Goal: Check status: Check status

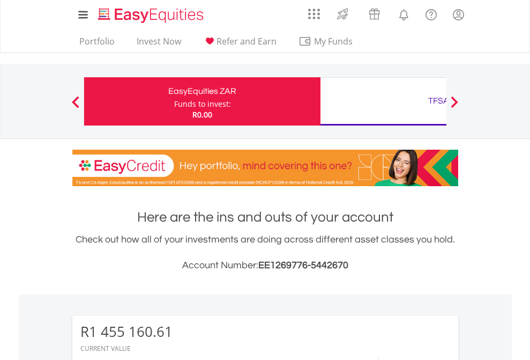
scroll to position [103, 168]
click at [174, 101] on div "Funds to invest:" at bounding box center [202, 104] width 57 height 11
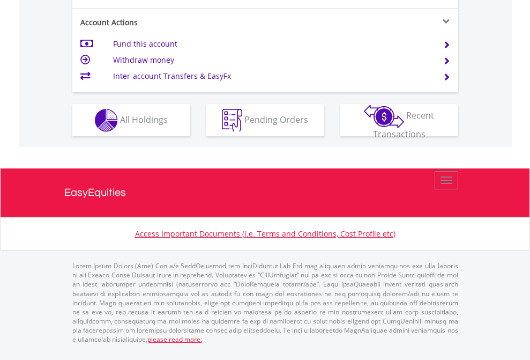
scroll to position [1027, 0]
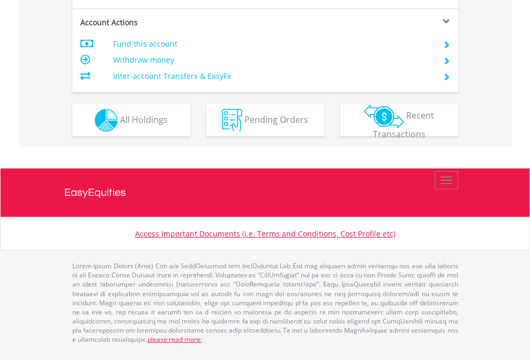
scroll to position [1027, 0]
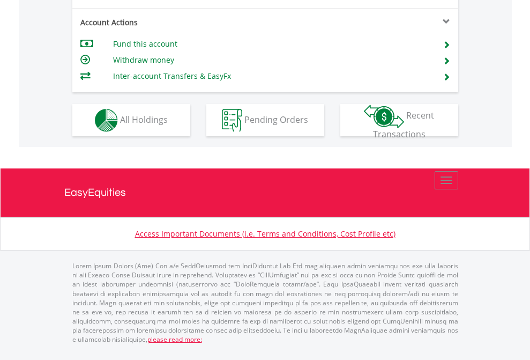
scroll to position [1027, 0]
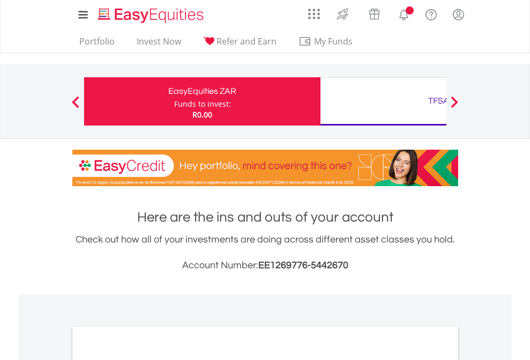
scroll to position [644, 0]
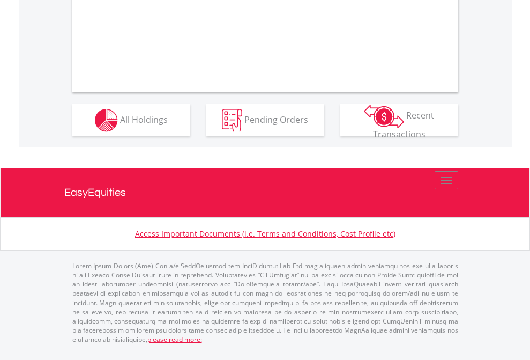
click at [120, 125] on span "All Holdings" at bounding box center [144, 119] width 48 height 12
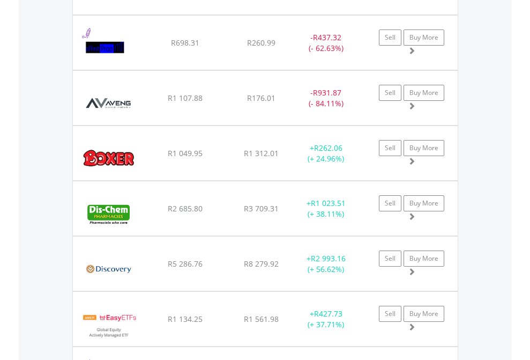
scroll to position [103, 168]
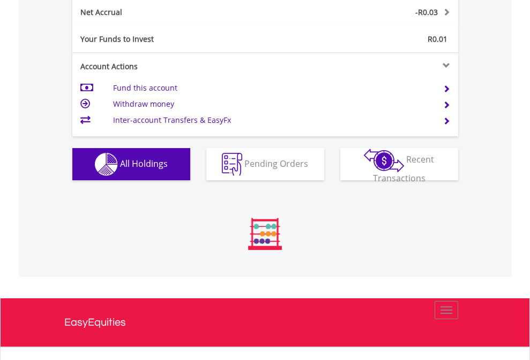
scroll to position [1213, 0]
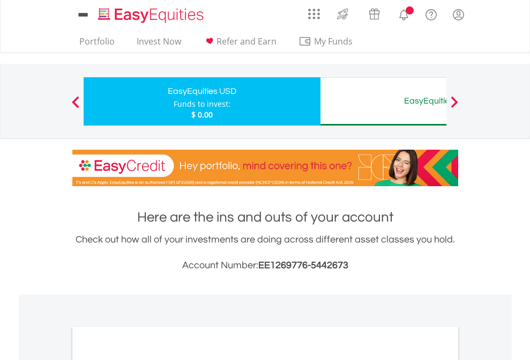
scroll to position [644, 0]
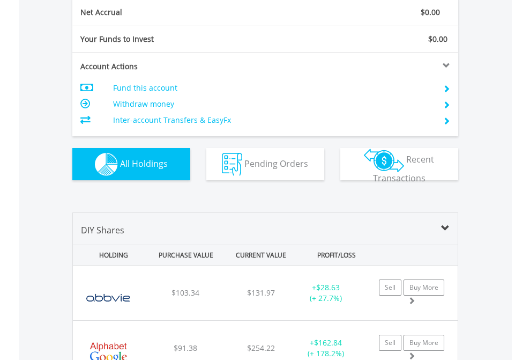
scroll to position [1213, 0]
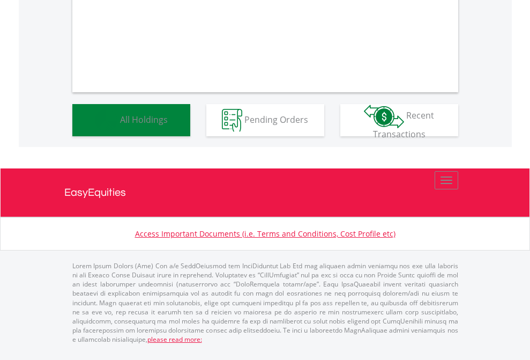
click at [120, 125] on span "All Holdings" at bounding box center [144, 119] width 48 height 12
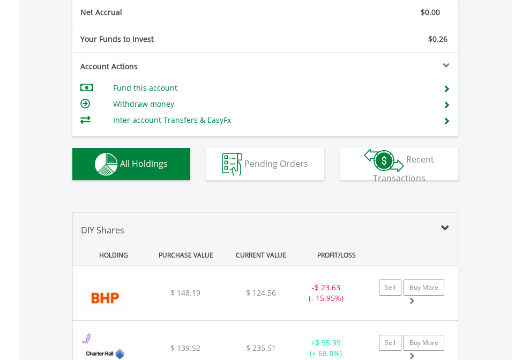
scroll to position [1213, 0]
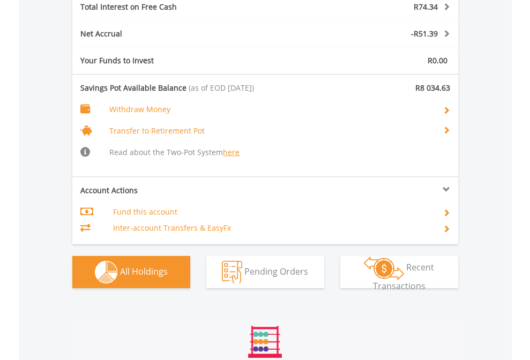
scroll to position [1297, 0]
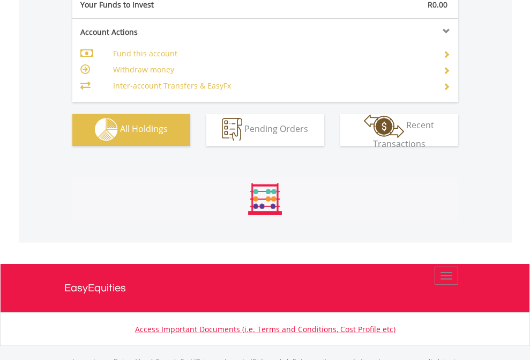
scroll to position [1061, 0]
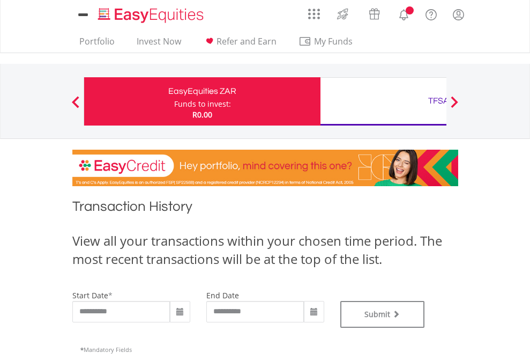
type input "**********"
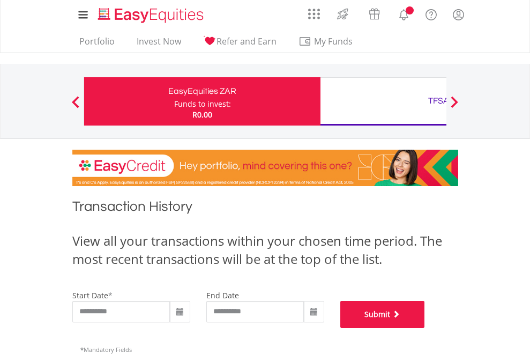
click at [425, 327] on button "Submit" at bounding box center [382, 314] width 85 height 27
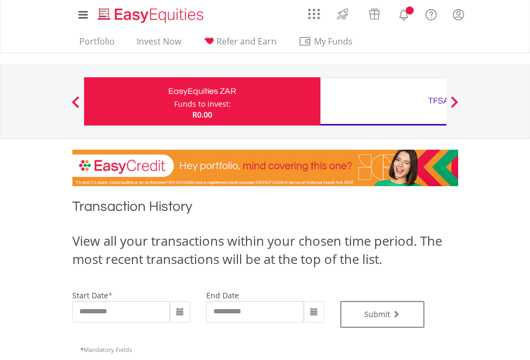
click at [383, 101] on div "TFSA" at bounding box center [438, 100] width 223 height 15
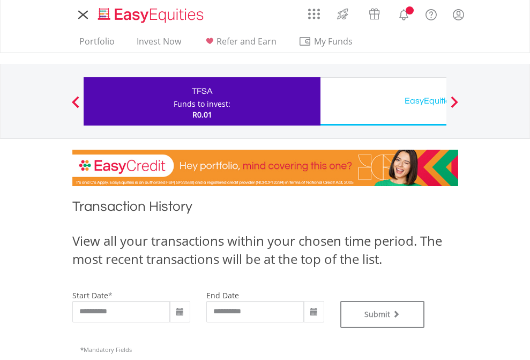
type input "**********"
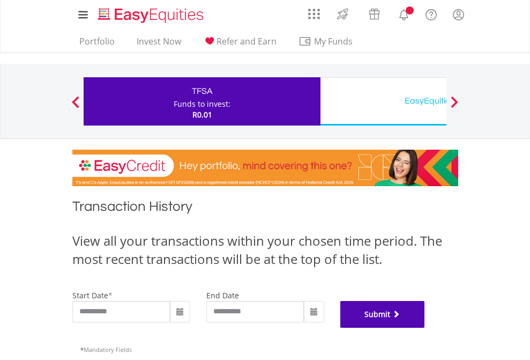
click at [425, 327] on button "Submit" at bounding box center [382, 314] width 85 height 27
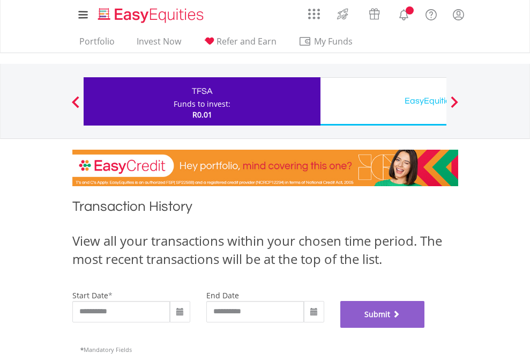
scroll to position [435, 0]
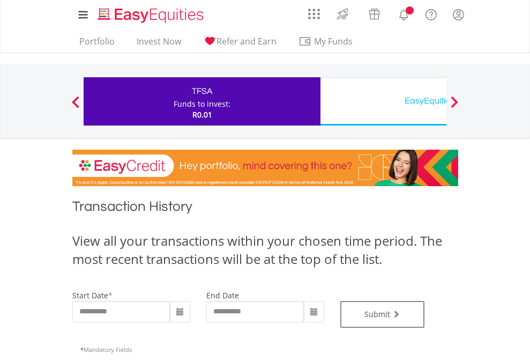
click at [383, 101] on div "EasyEquities USD" at bounding box center [438, 100] width 223 height 15
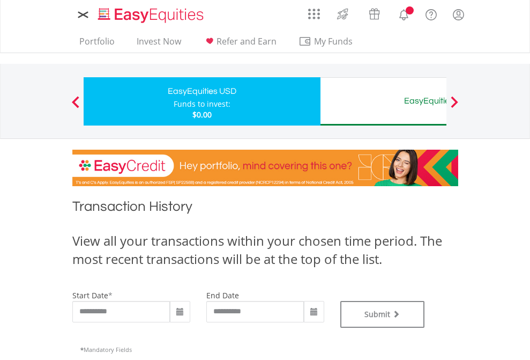
type input "**********"
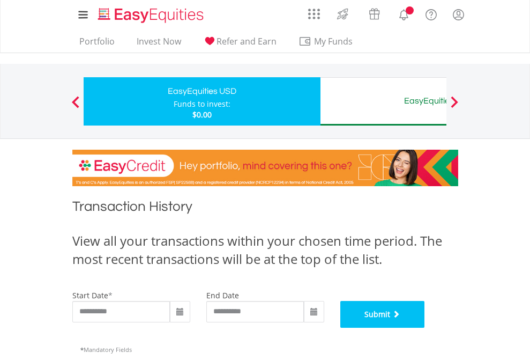
click at [425, 327] on button "Submit" at bounding box center [382, 314] width 85 height 27
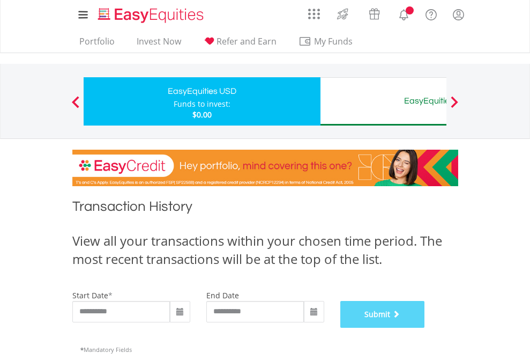
scroll to position [435, 0]
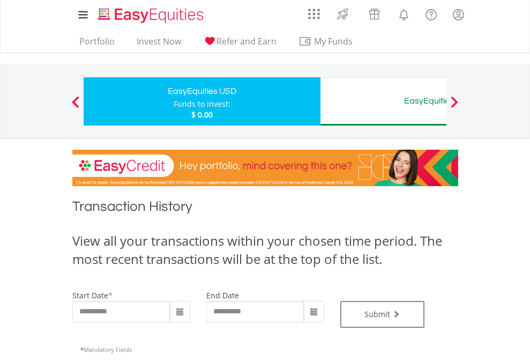
click at [383, 101] on div "EasyEquities AUD" at bounding box center [438, 100] width 223 height 15
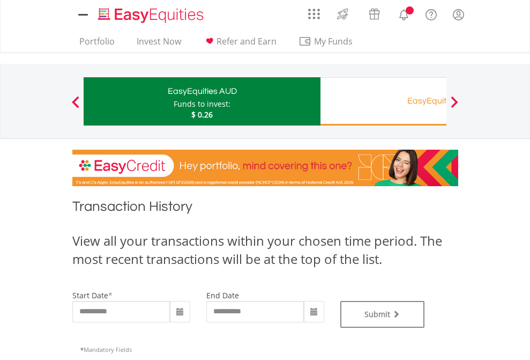
type input "**********"
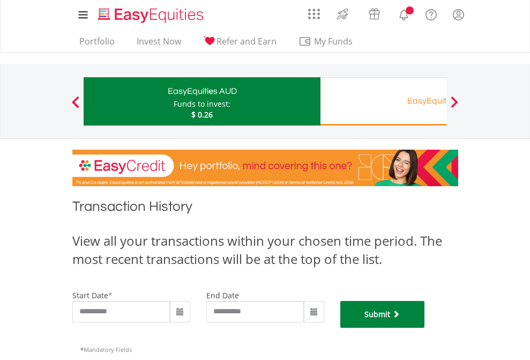
click at [425, 327] on button "Submit" at bounding box center [382, 314] width 85 height 27
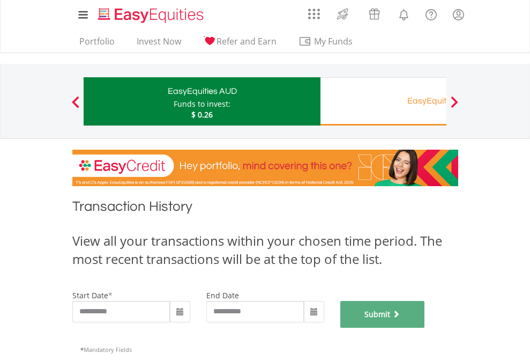
scroll to position [435, 0]
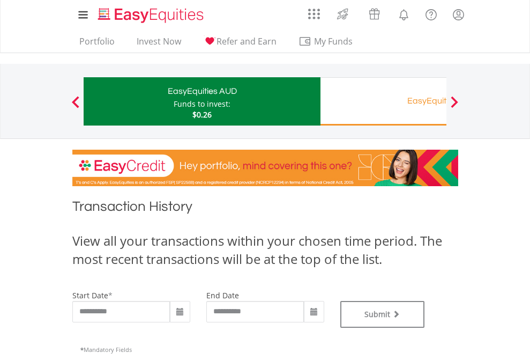
click at [383, 101] on div "EasyEquities RA" at bounding box center [438, 100] width 223 height 15
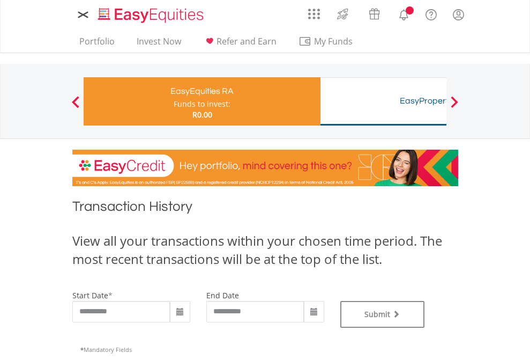
type input "**********"
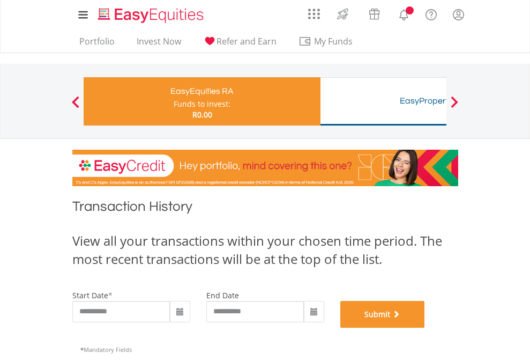
click at [425, 327] on button "Submit" at bounding box center [382, 314] width 85 height 27
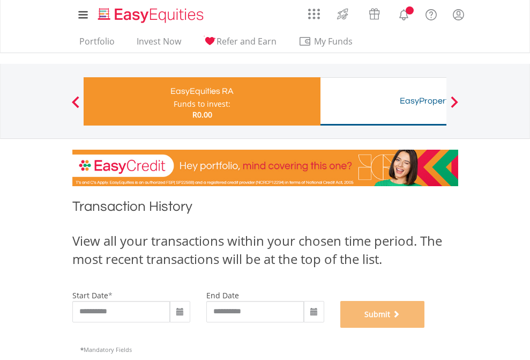
scroll to position [435, 0]
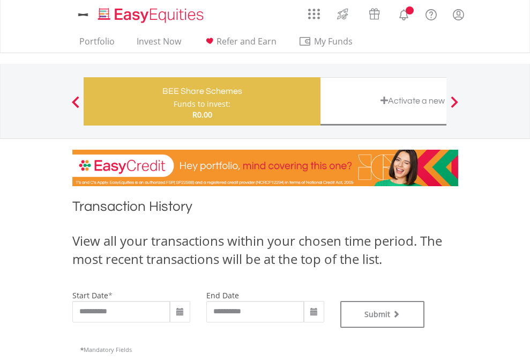
type input "**********"
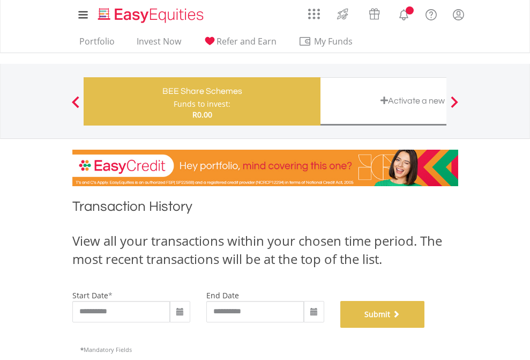
click at [425, 327] on button "Submit" at bounding box center [382, 314] width 85 height 27
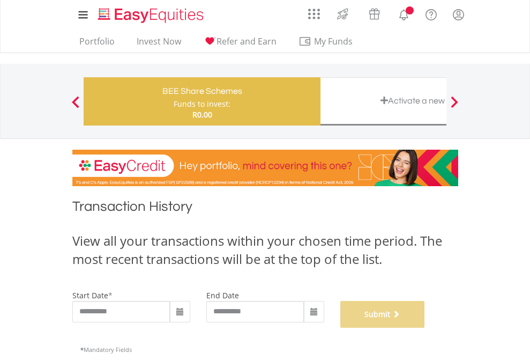
scroll to position [435, 0]
